Goal: Task Accomplishment & Management: Manage account settings

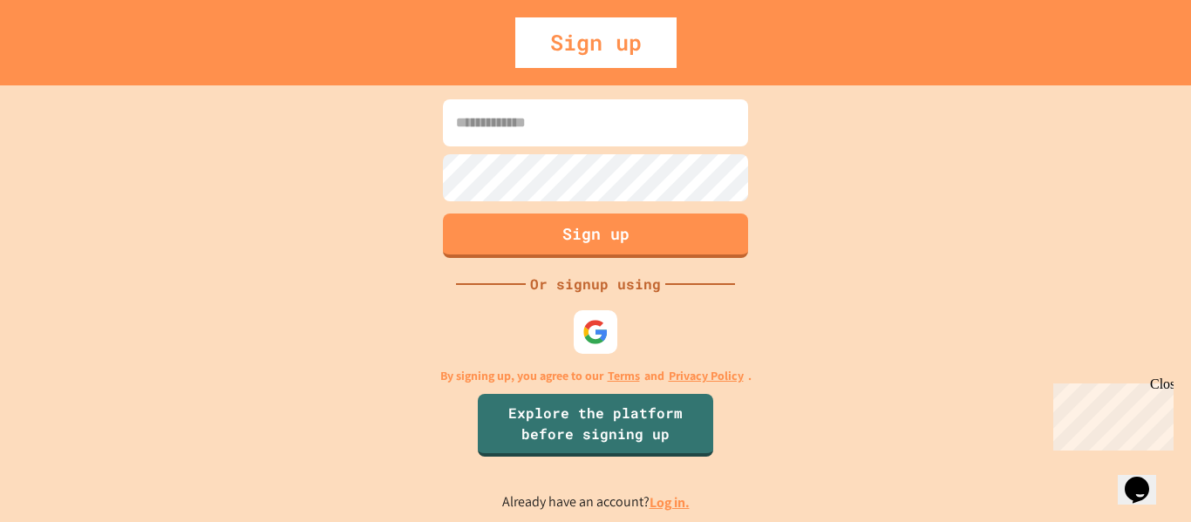
click at [580, 145] on input at bounding box center [595, 122] width 305 height 47
type input "**********"
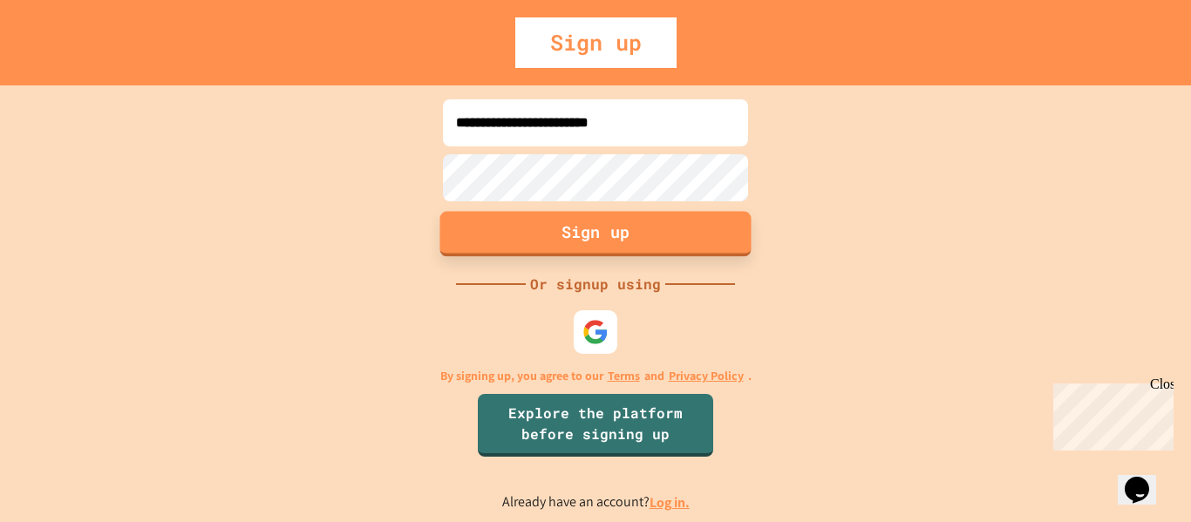
click at [574, 221] on button "Sign up" at bounding box center [595, 233] width 311 height 45
click at [538, 234] on button "Sign up" at bounding box center [595, 233] width 311 height 45
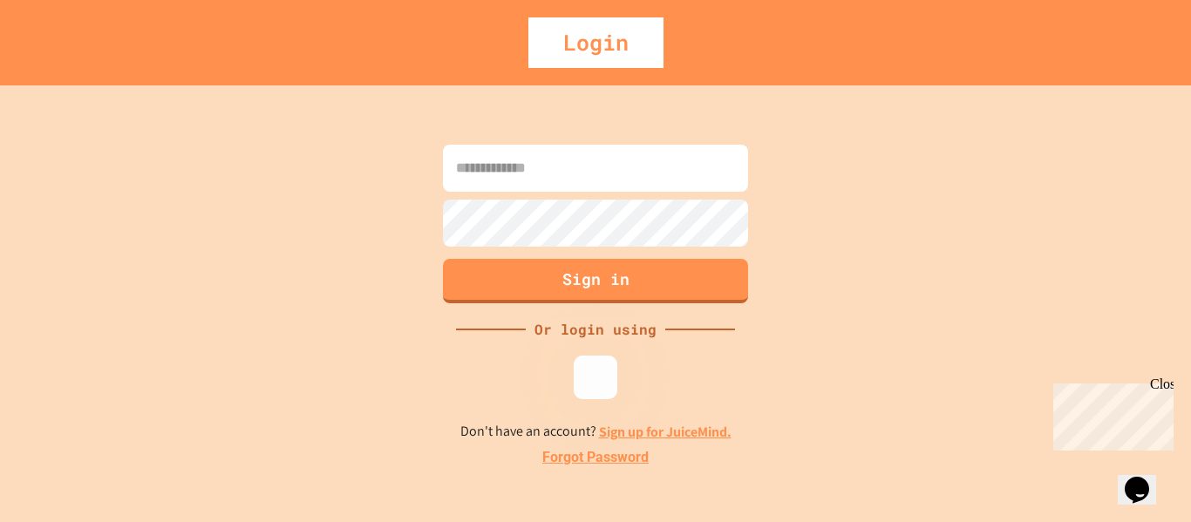
click at [669, 160] on input at bounding box center [595, 168] width 305 height 47
type input "**********"
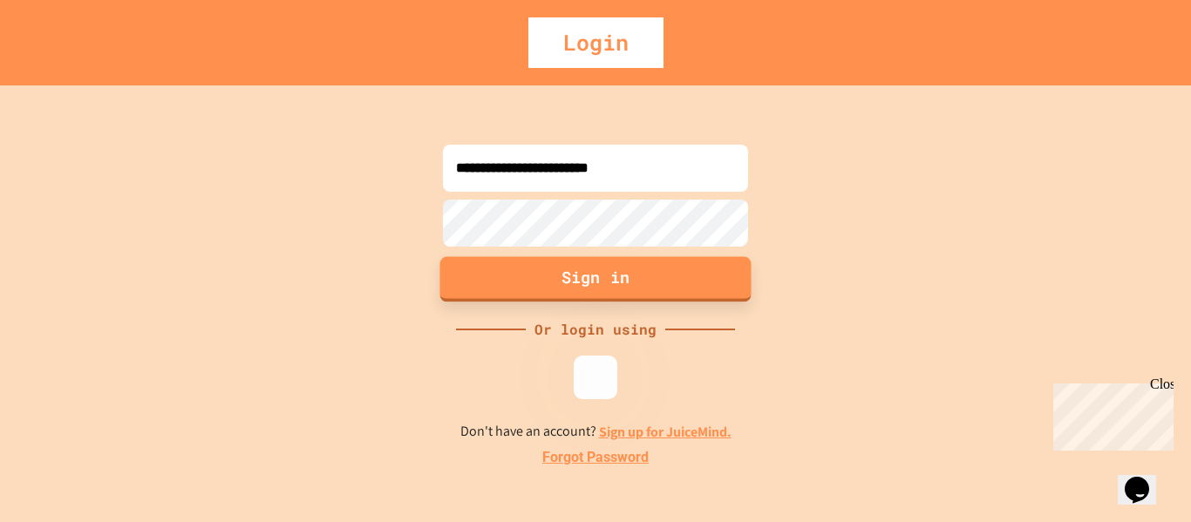
click at [657, 288] on button "Sign in" at bounding box center [595, 278] width 311 height 45
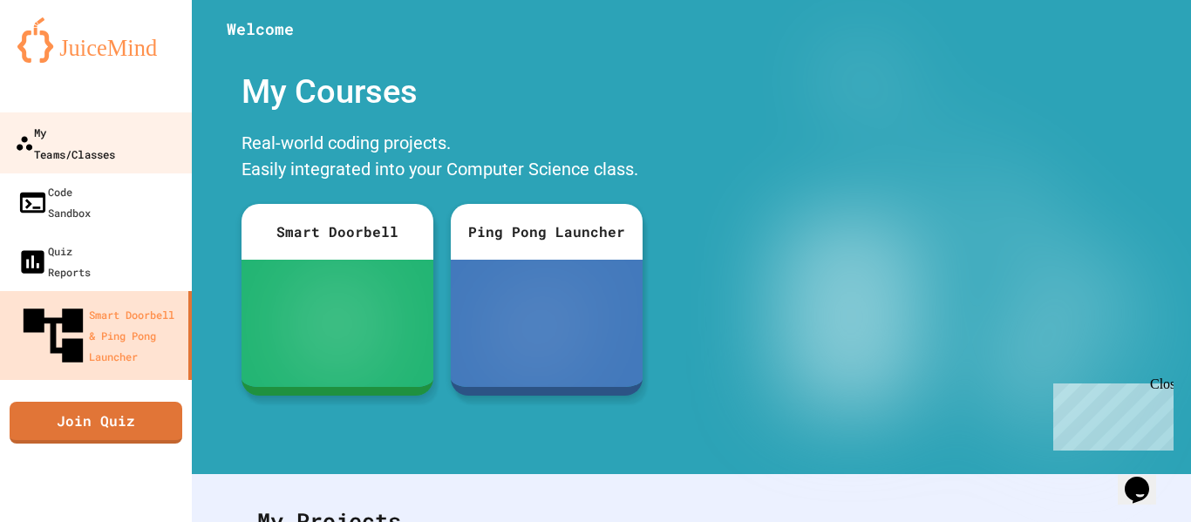
click at [115, 134] on div "My Teams/Classes" at bounding box center [65, 142] width 100 height 43
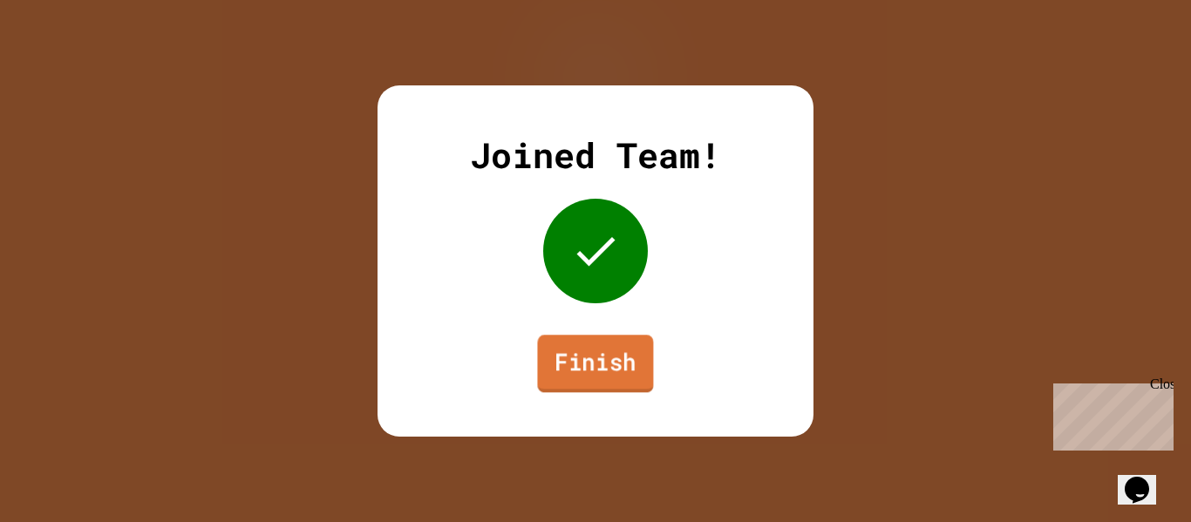
click at [629, 370] on link "Finish" at bounding box center [595, 364] width 116 height 58
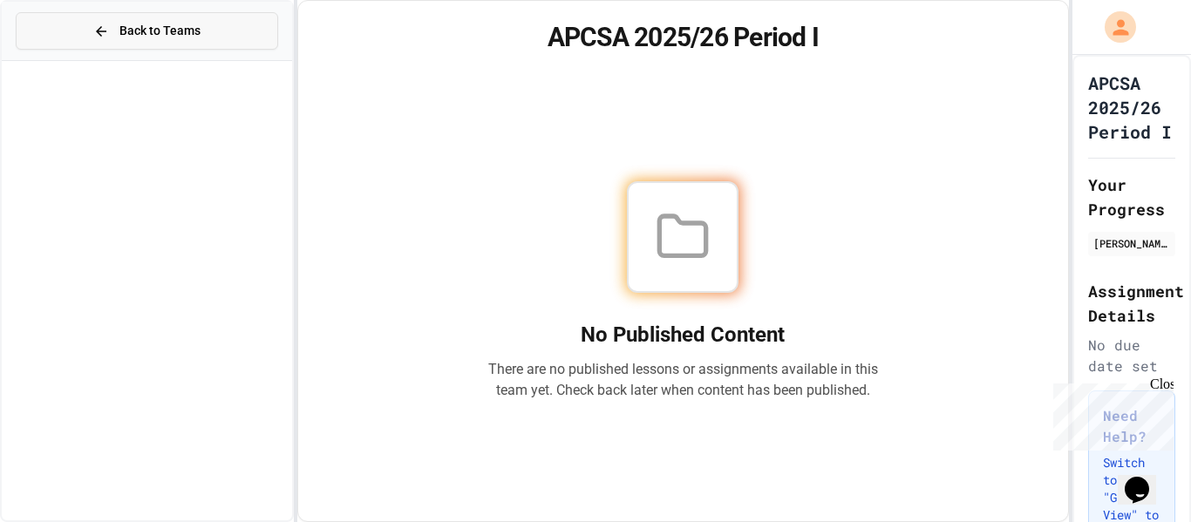
click at [248, 42] on button "Back to Teams" at bounding box center [147, 30] width 262 height 37
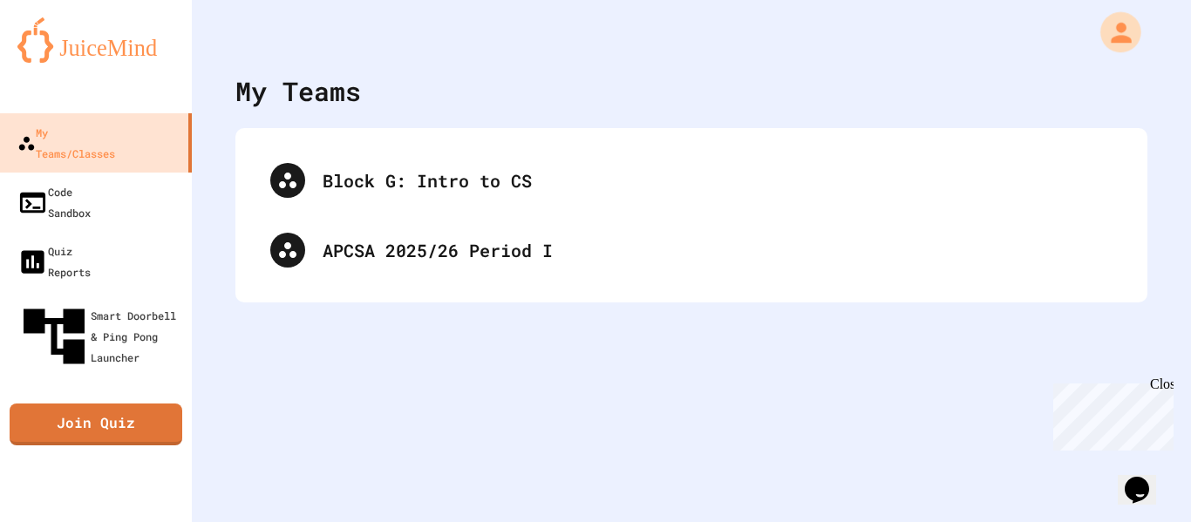
click at [1136, 39] on div "My Account" at bounding box center [1120, 32] width 41 height 41
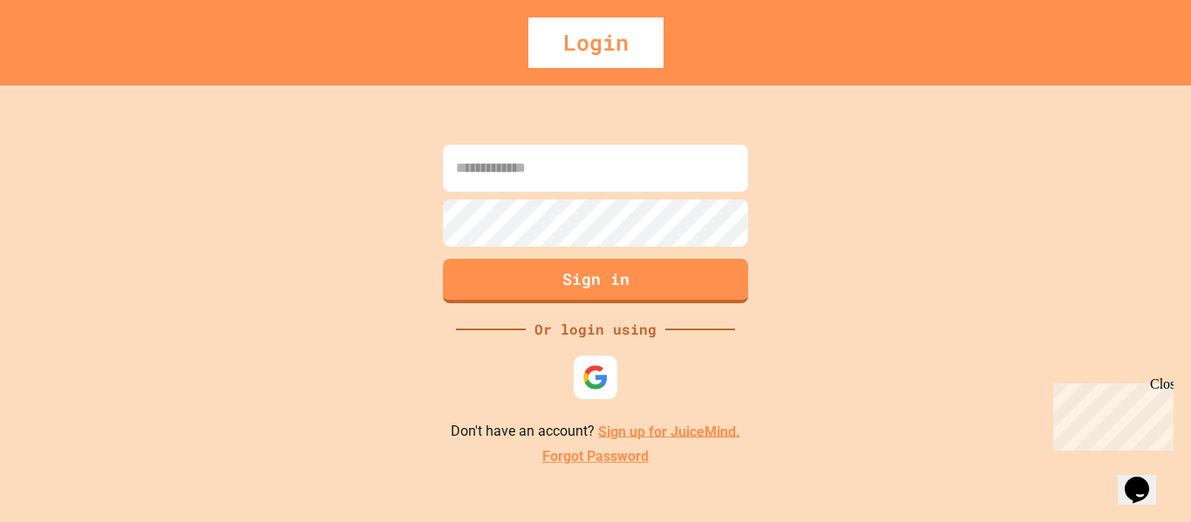
click at [479, 169] on input at bounding box center [595, 168] width 305 height 47
type input "**********"
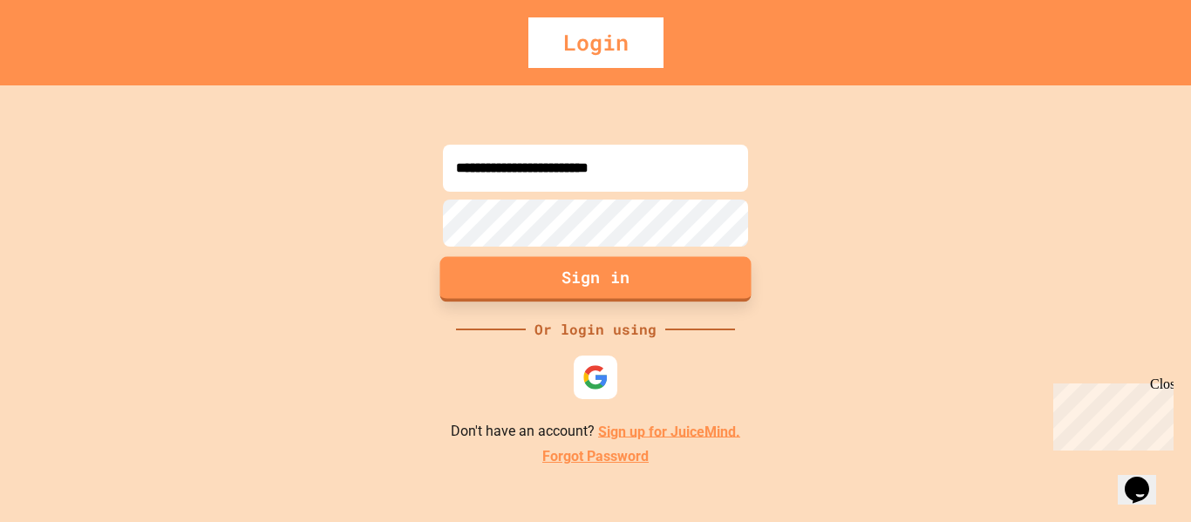
click at [493, 271] on button "Sign in" at bounding box center [595, 278] width 311 height 45
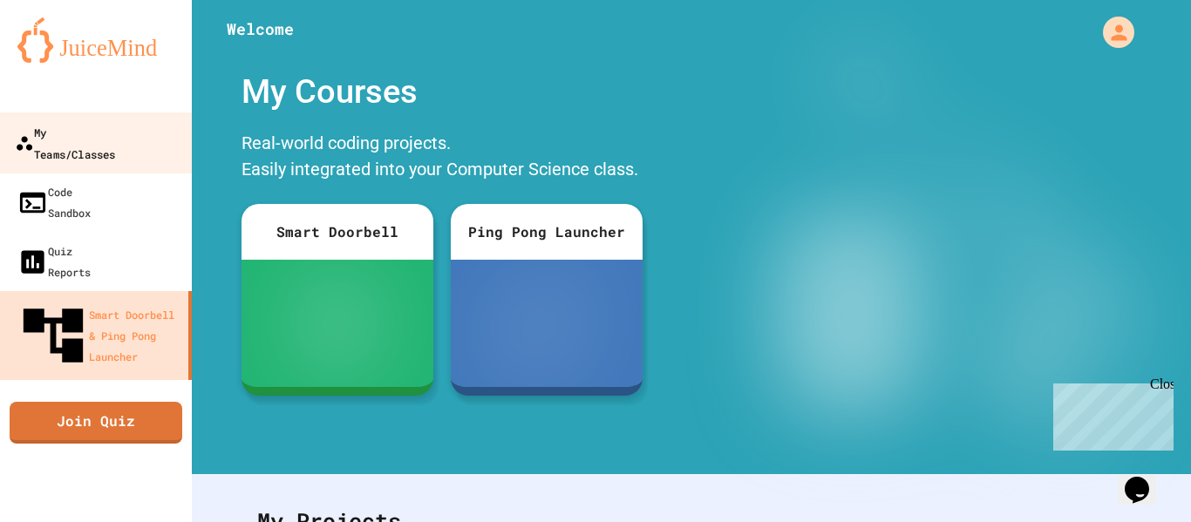
click at [108, 130] on div "My Teams/Classes" at bounding box center [65, 142] width 100 height 43
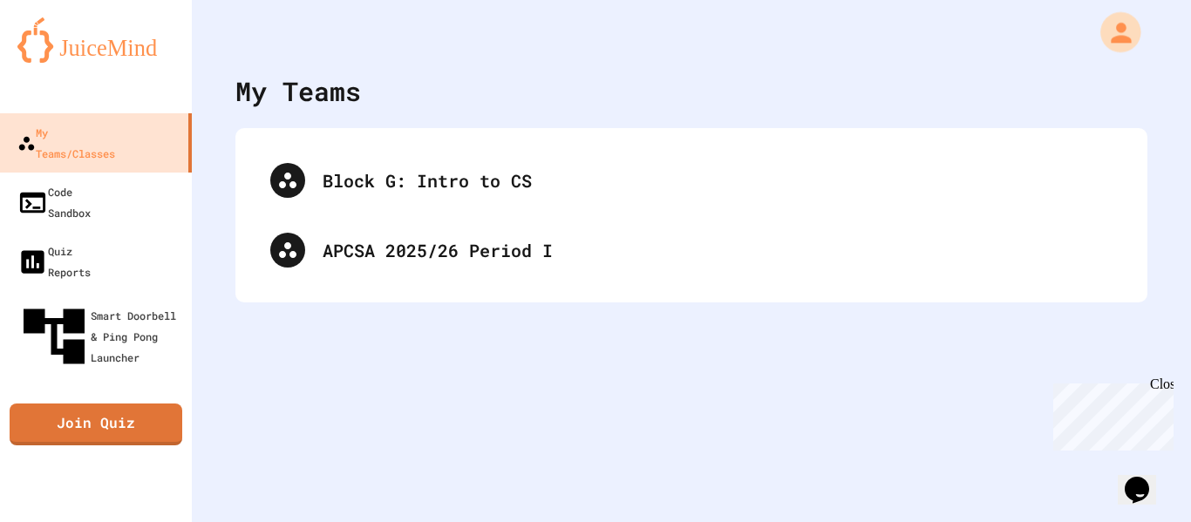
click at [1113, 14] on div "My Account" at bounding box center [1120, 32] width 40 height 40
